Goal: Task Accomplishment & Management: Use online tool/utility

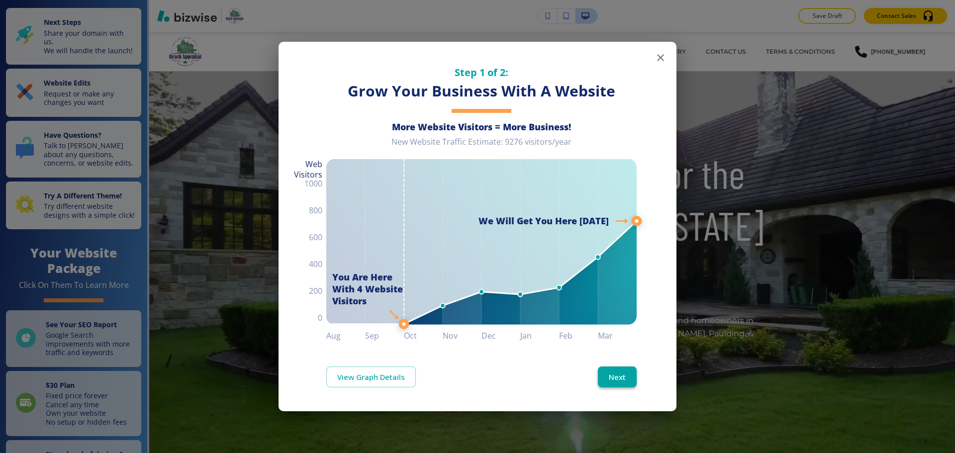
click at [625, 376] on button "Next" at bounding box center [617, 377] width 39 height 21
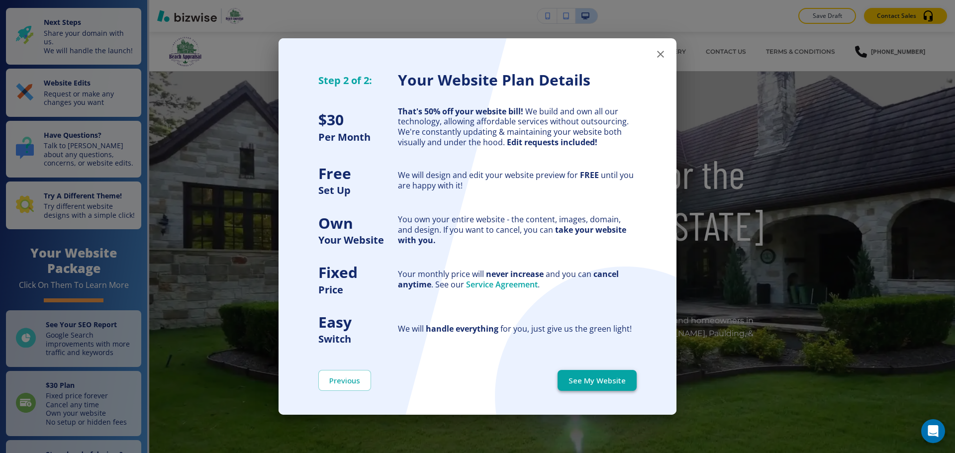
click at [625, 375] on button "See My Website" at bounding box center [597, 380] width 79 height 21
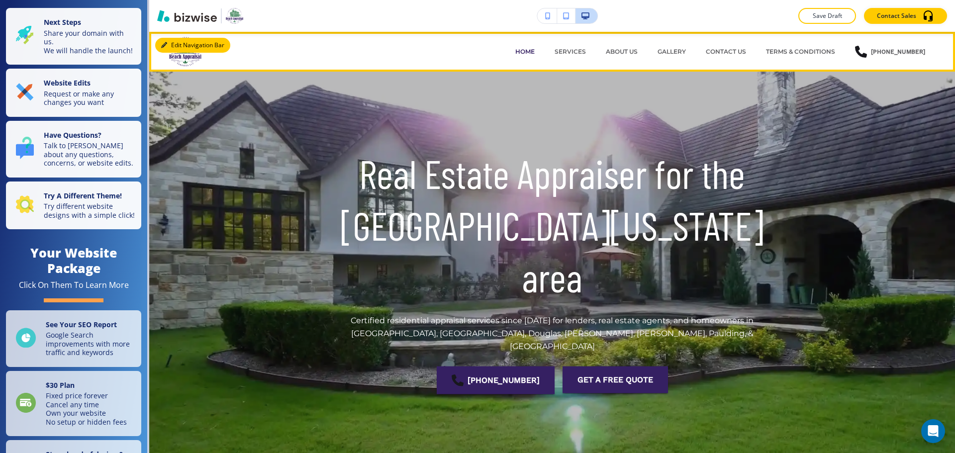
click at [170, 49] on button "Edit Navigation Bar" at bounding box center [192, 45] width 75 height 15
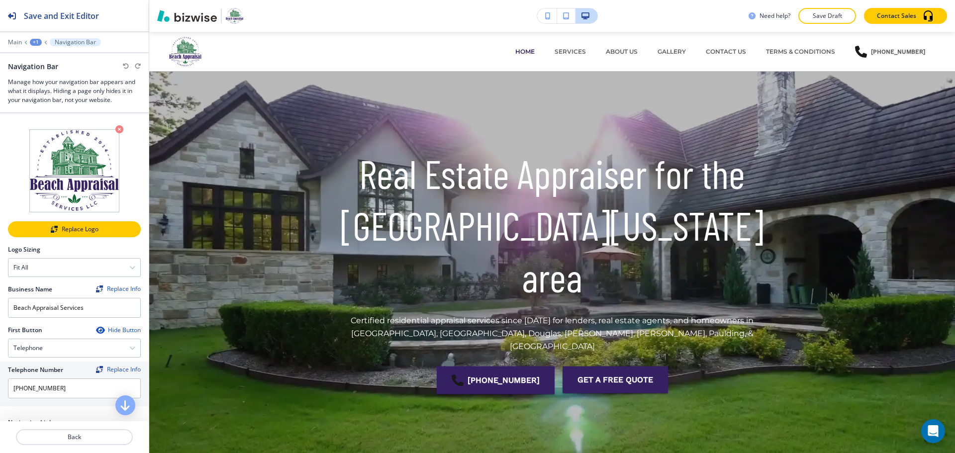
click at [105, 234] on button "Replace Logo" at bounding box center [74, 229] width 133 height 16
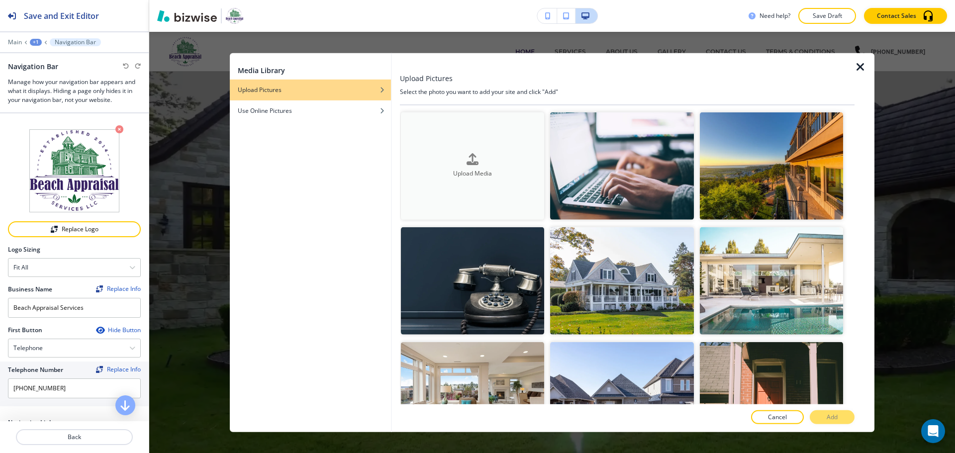
click at [510, 176] on h4 "Upload Media" at bounding box center [472, 174] width 143 height 9
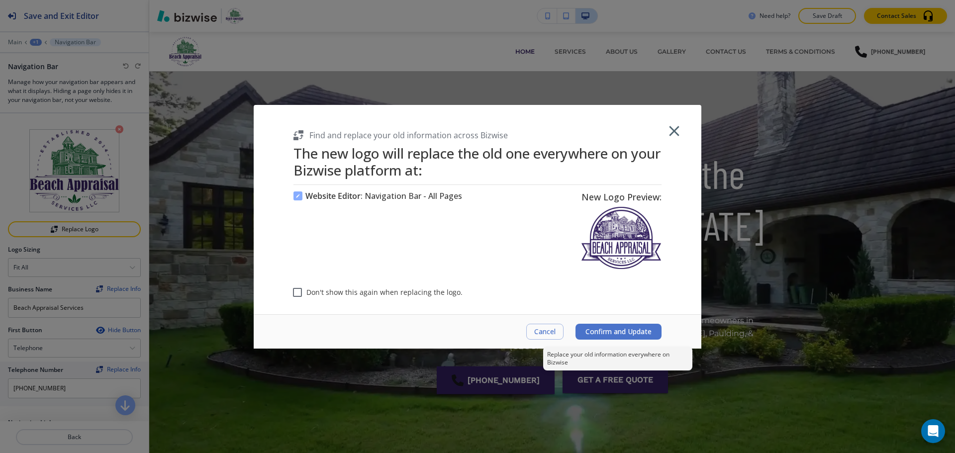
click at [603, 328] on span "Confirm and Update" at bounding box center [619, 332] width 66 height 8
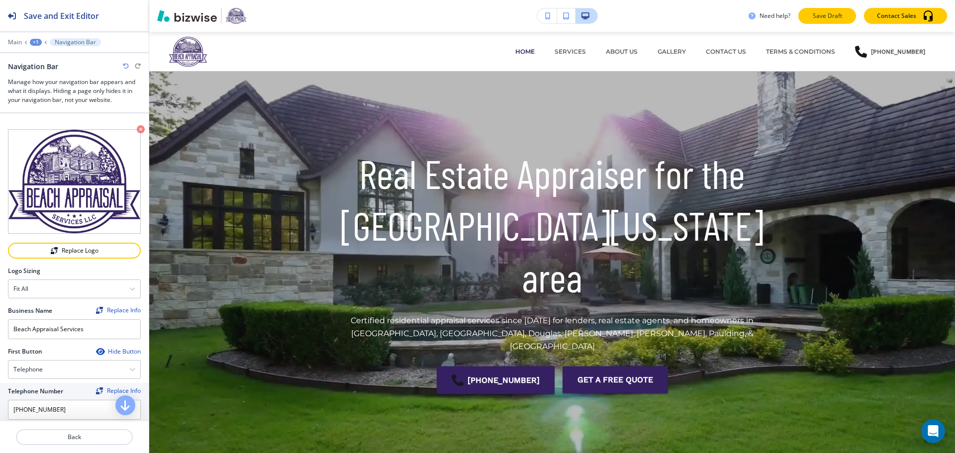
click at [814, 18] on p "Save Draft" at bounding box center [828, 15] width 32 height 9
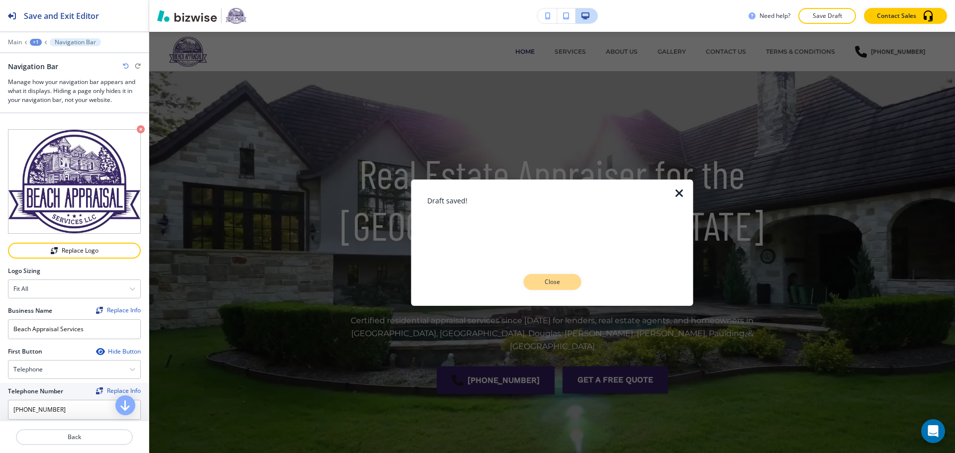
click at [551, 283] on p "Close" at bounding box center [552, 282] width 32 height 9
